Goal: Find specific page/section: Find specific page/section

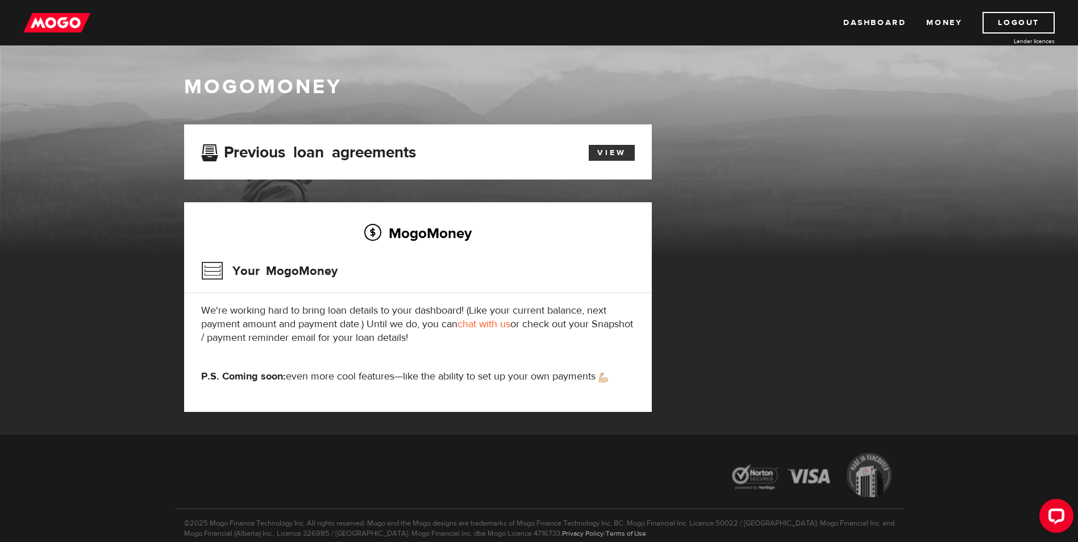
click at [604, 155] on link "View" at bounding box center [612, 153] width 46 height 16
click at [868, 22] on link "Dashboard" at bounding box center [874, 23] width 63 height 22
click at [895, 28] on link "Dashboard" at bounding box center [874, 23] width 63 height 22
click at [70, 21] on img at bounding box center [56, 23] width 67 height 22
click at [614, 151] on link "View" at bounding box center [612, 153] width 46 height 16
